Goal: Information Seeking & Learning: Learn about a topic

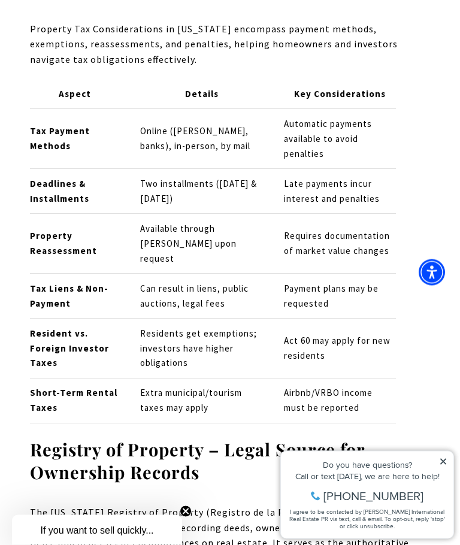
scroll to position [5764, 0]
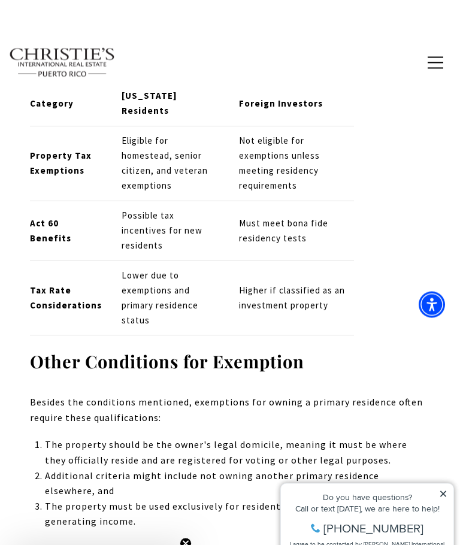
scroll to position [8427, 0]
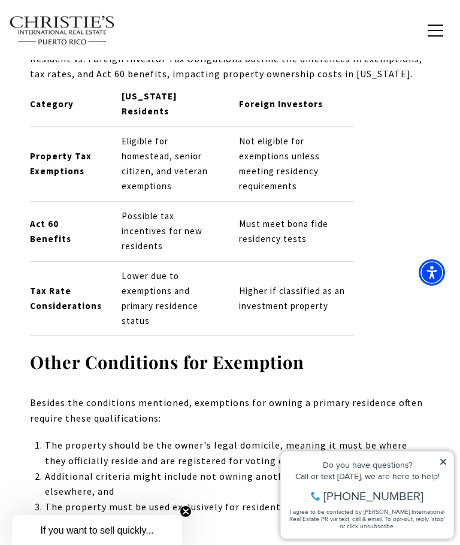
click at [443, 463] on icon at bounding box center [443, 462] width 8 height 8
click at [443, 459] on icon at bounding box center [443, 462] width 8 height 8
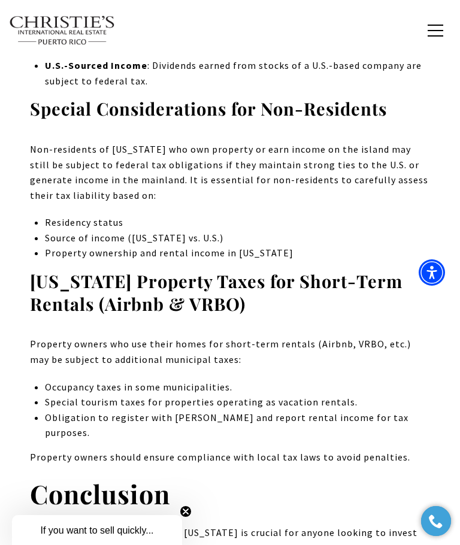
scroll to position [13801, 0]
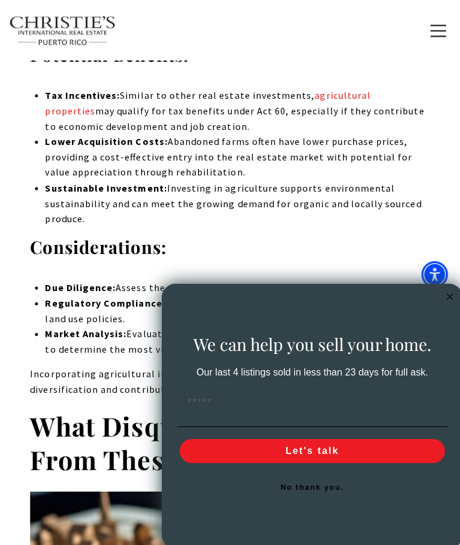
scroll to position [7902, 0]
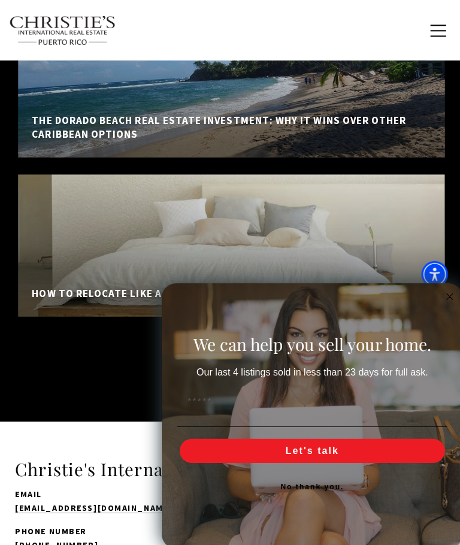
scroll to position [11547, 0]
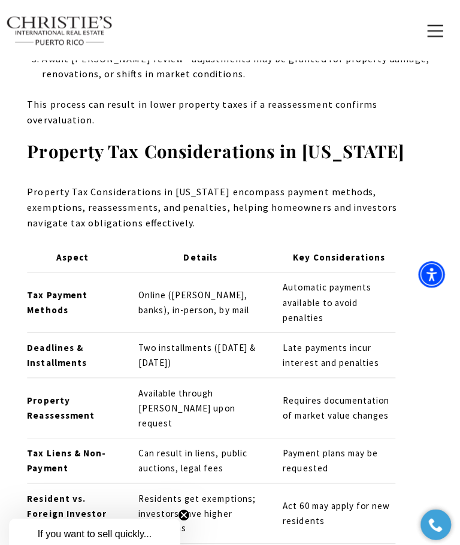
scroll to position [5600, 0]
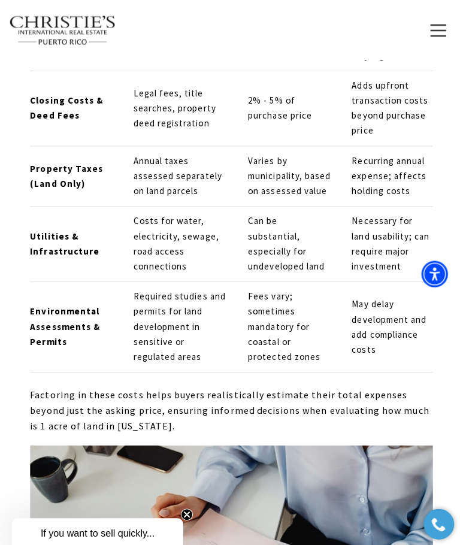
scroll to position [4366, 0]
